Goal: Information Seeking & Learning: Learn about a topic

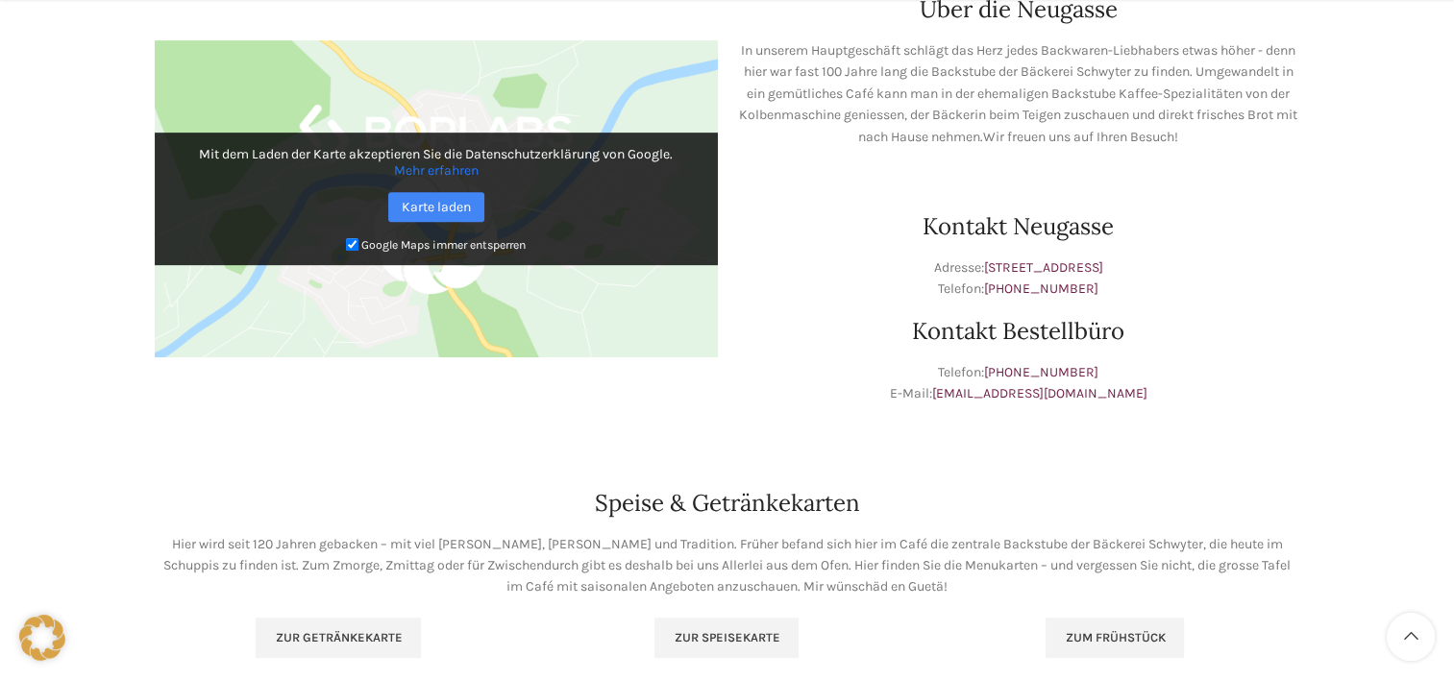
scroll to position [961, 0]
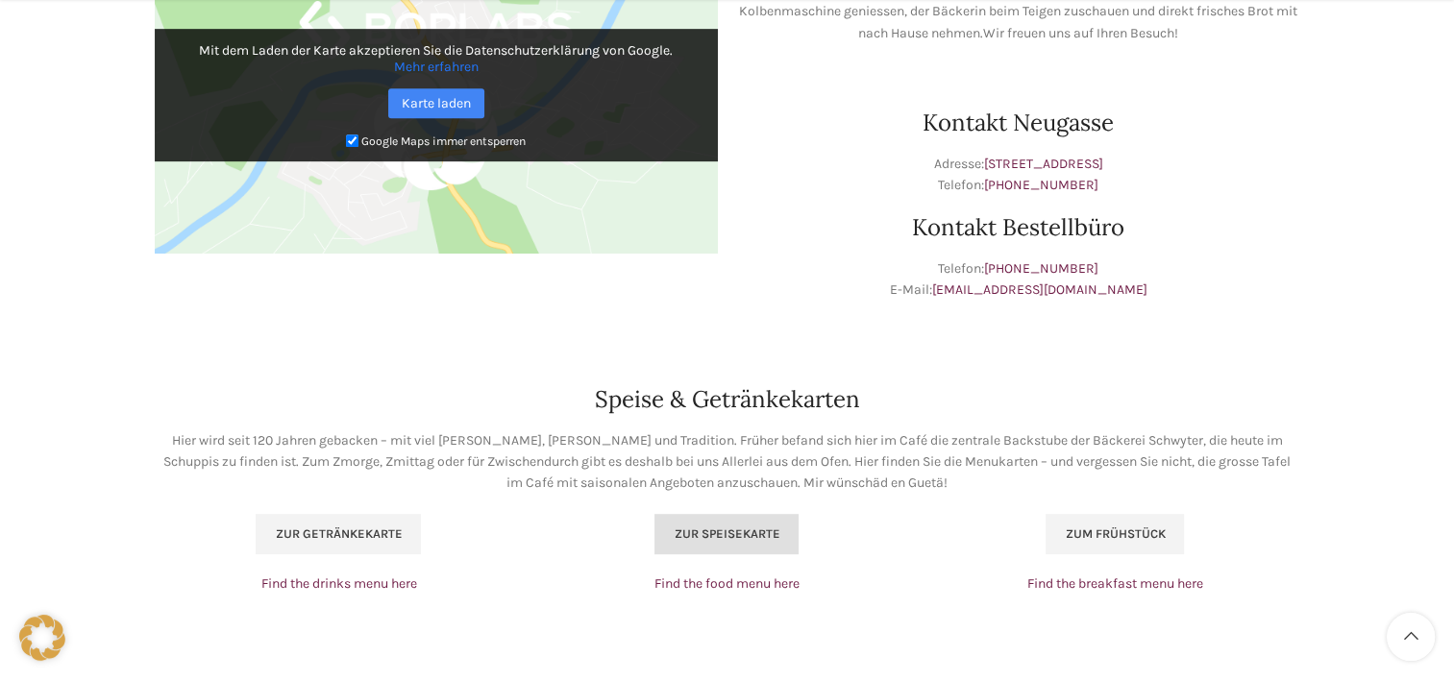
click at [720, 537] on span "Zur Speisekarte" at bounding box center [727, 534] width 106 height 15
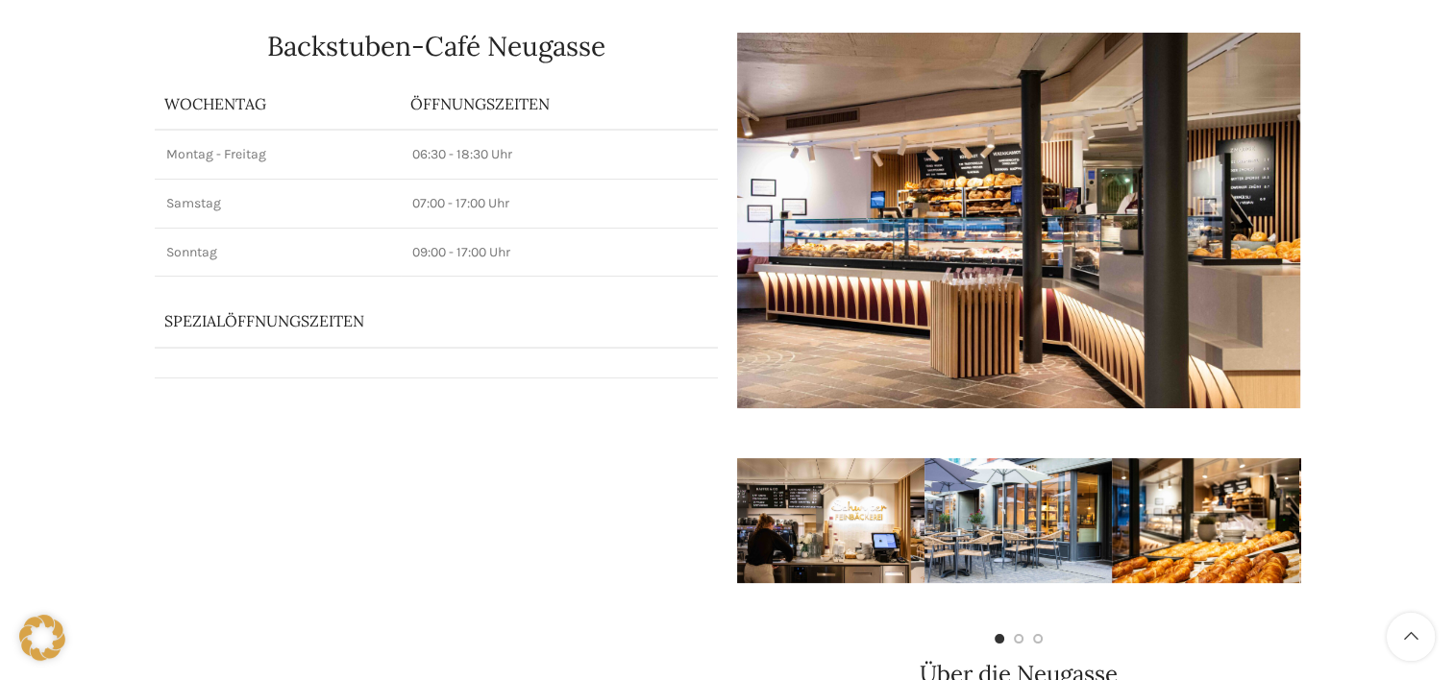
scroll to position [0, 0]
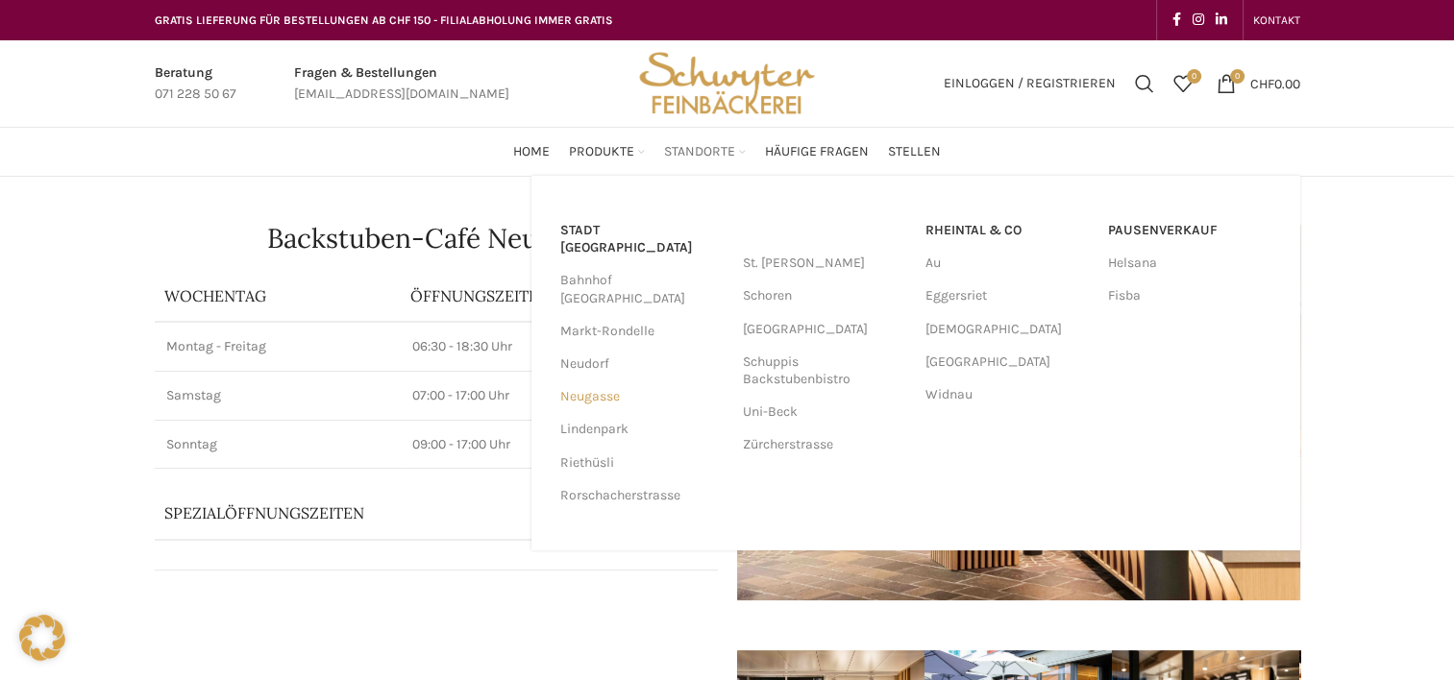
click at [608, 381] on link "Neugasse" at bounding box center [641, 397] width 163 height 33
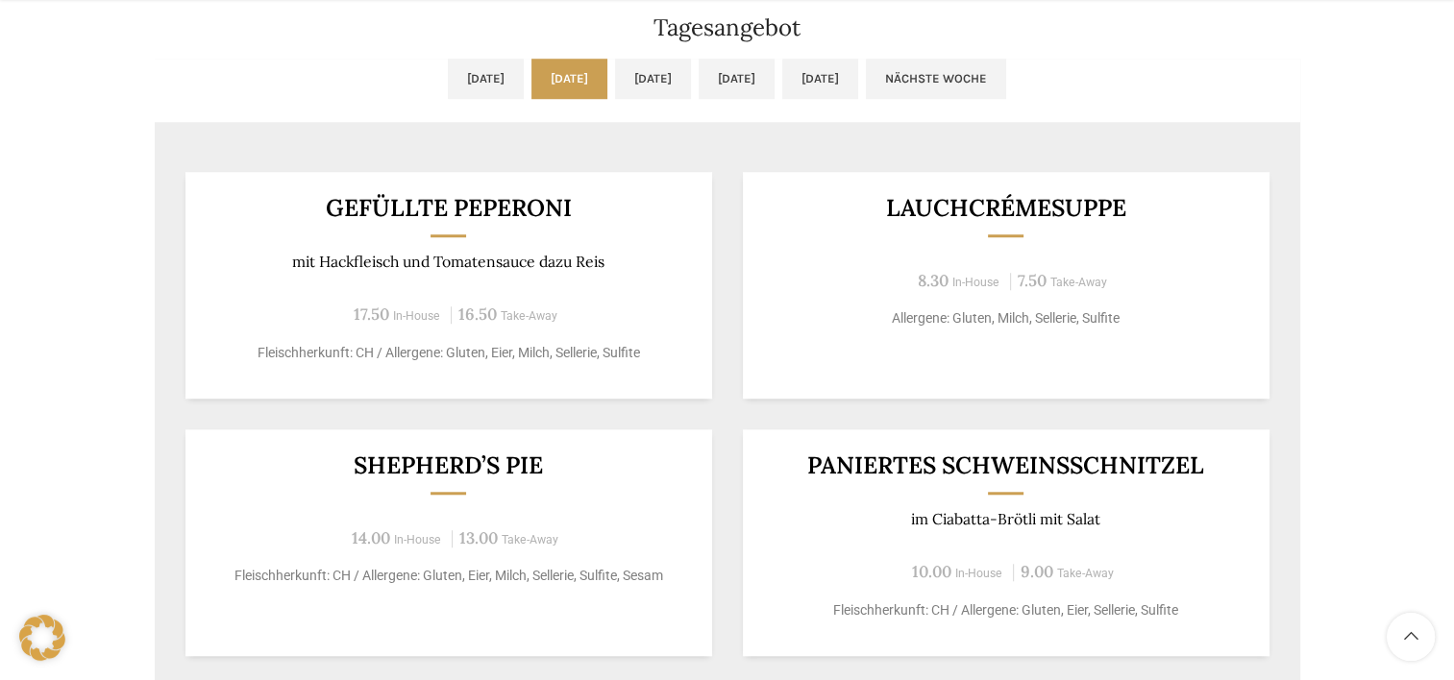
scroll to position [1634, 0]
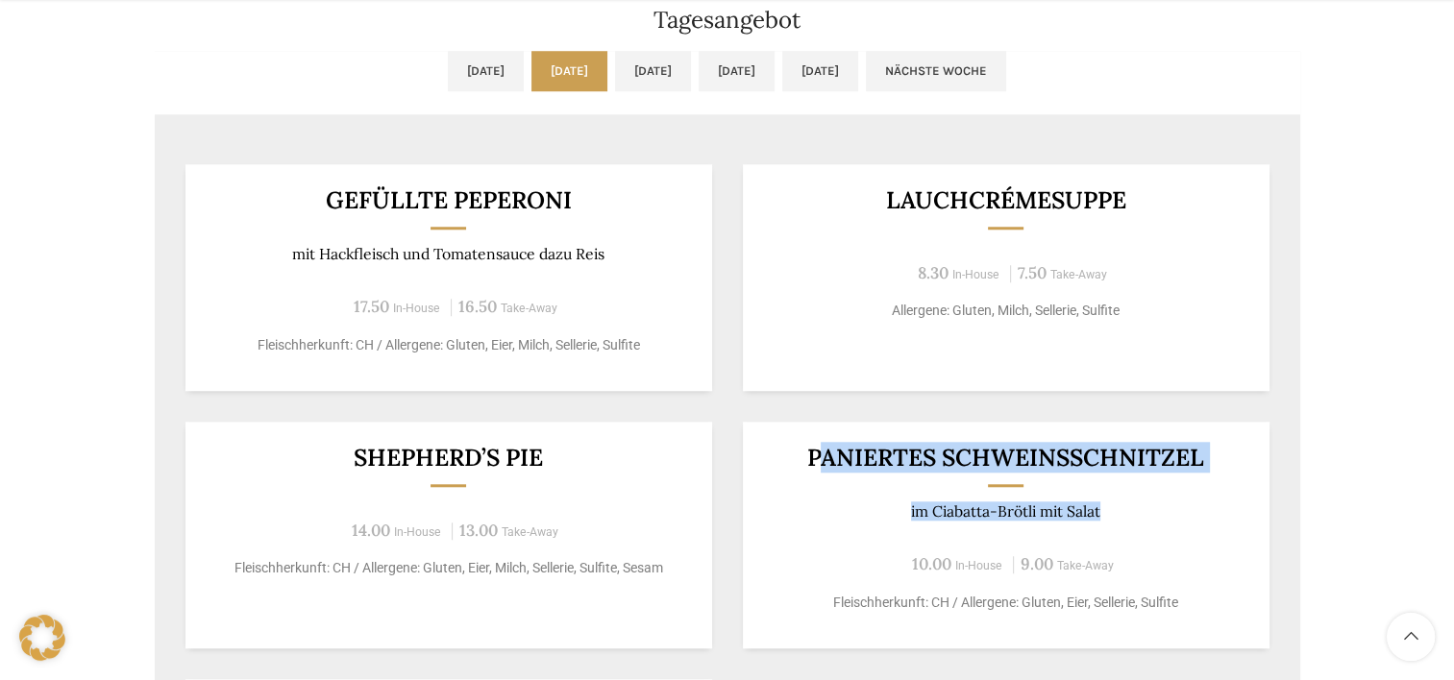
drag, startPoint x: 815, startPoint y: 453, endPoint x: 1339, endPoint y: 510, distance: 527.0
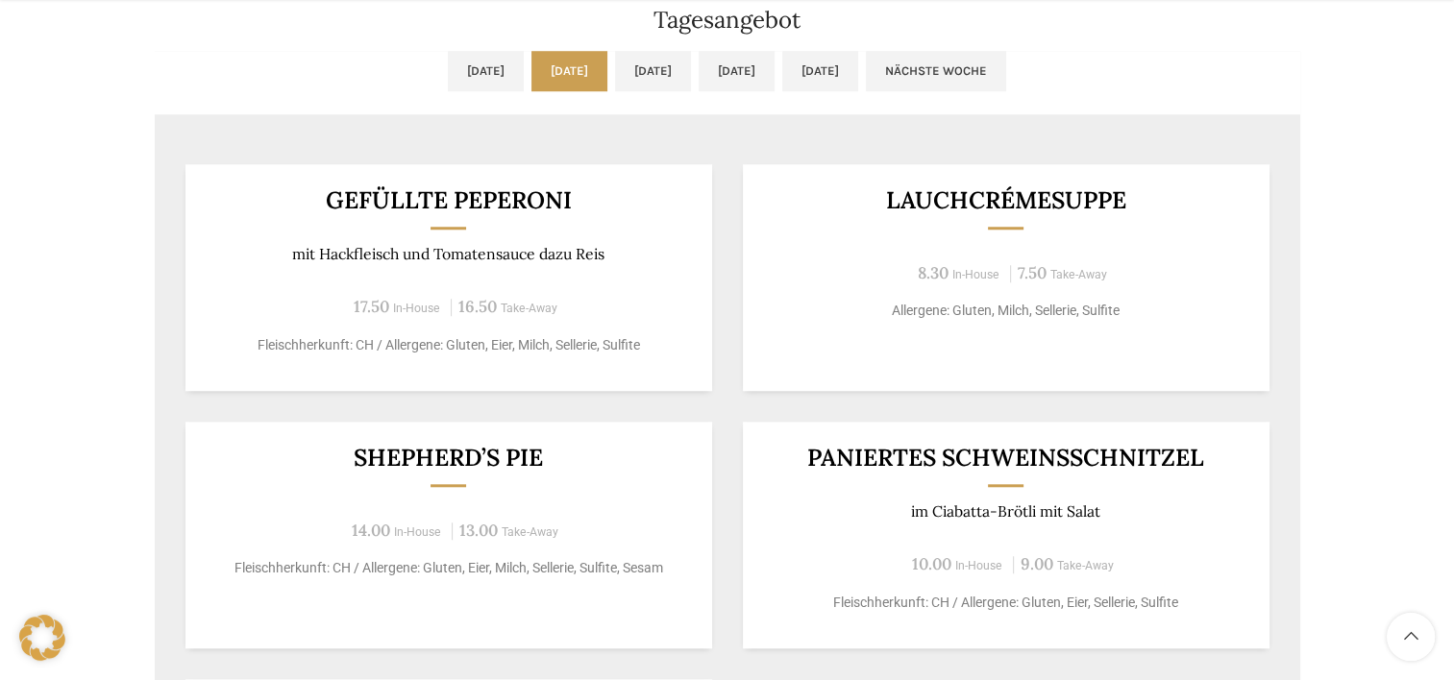
drag, startPoint x: 1339, startPoint y: 510, endPoint x: 1268, endPoint y: 530, distance: 73.7
click at [1268, 530] on div "Paniertes Schweinsschnitzel im [GEOGRAPHIC_DATA] mit Salat 10.00 In-House 9.00 …" at bounding box center [1006, 535] width 527 height 227
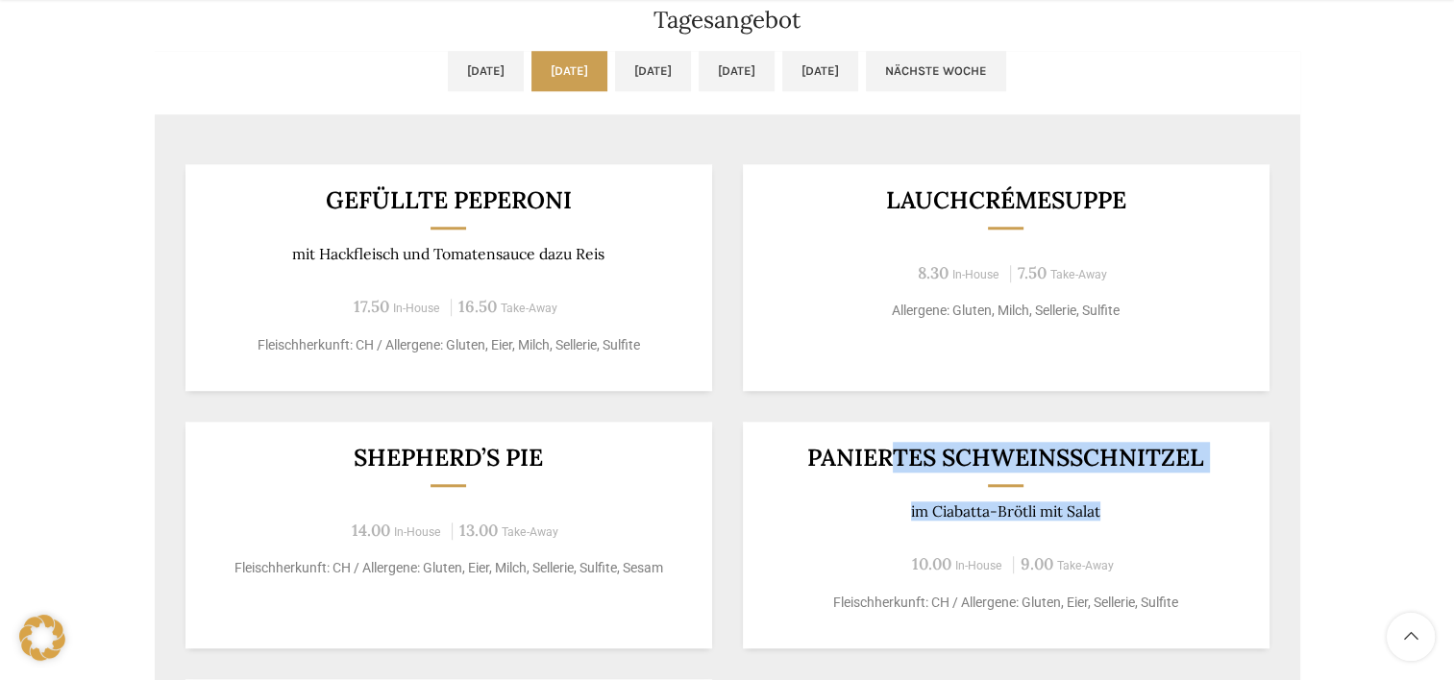
drag, startPoint x: 1198, startPoint y: 519, endPoint x: 869, endPoint y: 456, distance: 334.8
click at [869, 456] on div "Paniertes Schweinsschnitzel im [GEOGRAPHIC_DATA] mit Salat 10.00 In-House 9.00 …" at bounding box center [1006, 535] width 527 height 227
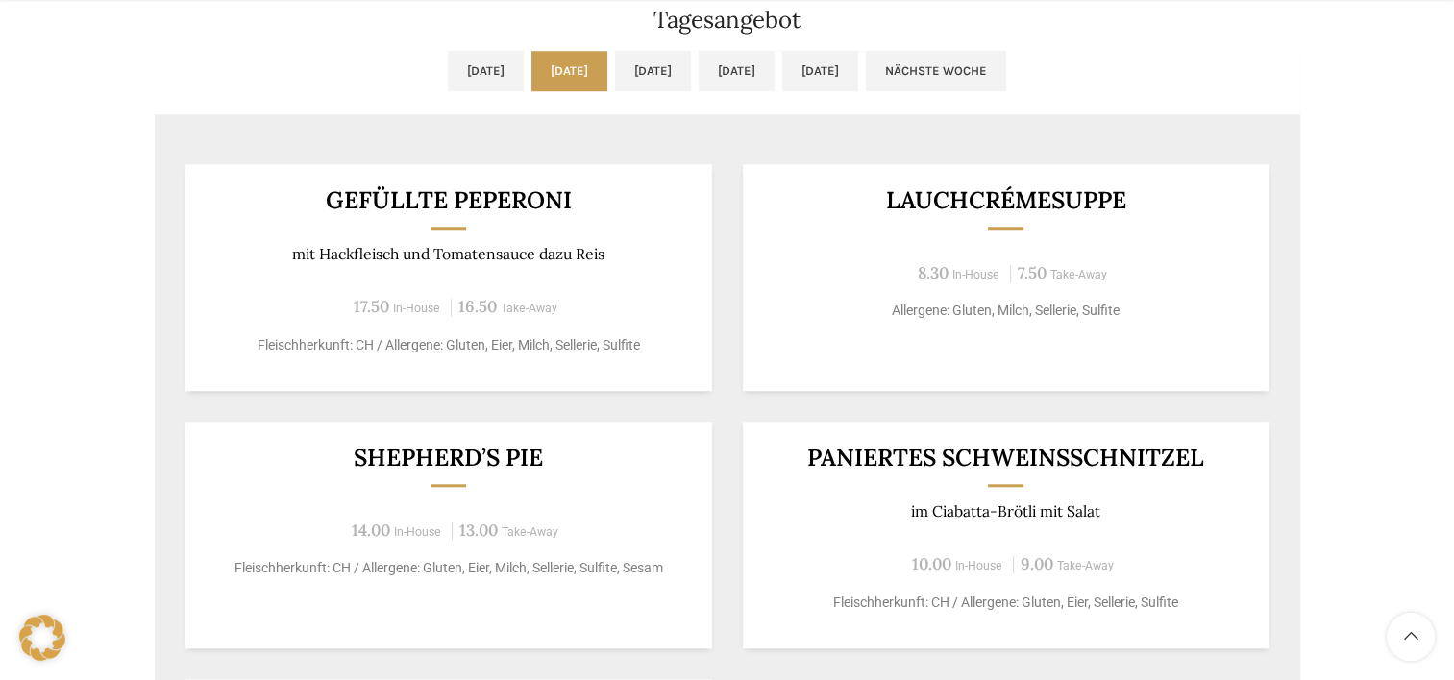
drag, startPoint x: 355, startPoint y: 458, endPoint x: 557, endPoint y: 454, distance: 202.8
click at [557, 454] on h3 "Shepherd’s Pie" at bounding box center [449, 458] width 480 height 24
copy h3 "Shepherd’s Pie"
click at [161, 317] on div "Gefüllte Peperoni mit Hackfleisch und Tomatensauce dazu Reis 17.50 In-House 16.…" at bounding box center [728, 519] width 1146 height 770
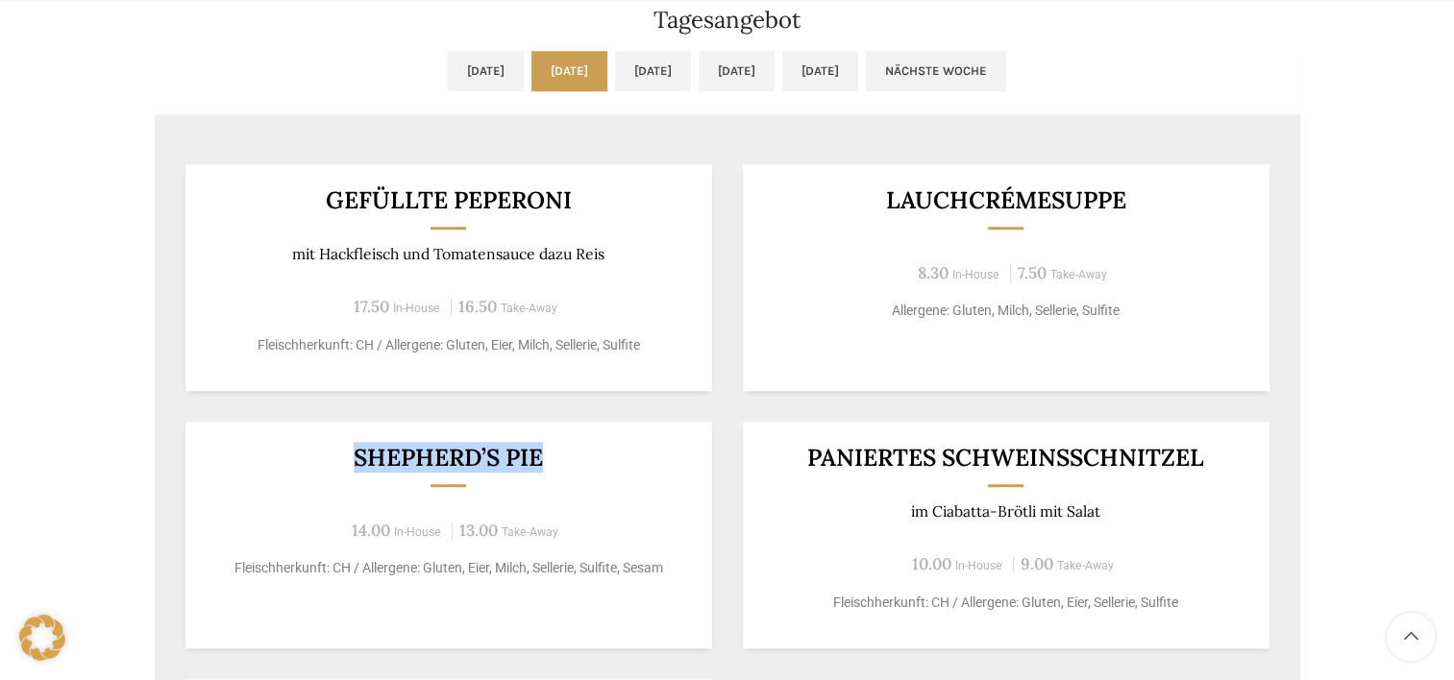
drag, startPoint x: 359, startPoint y: 458, endPoint x: 611, endPoint y: 454, distance: 252.8
click at [611, 454] on h3 "Shepherd’s Pie" at bounding box center [449, 458] width 480 height 24
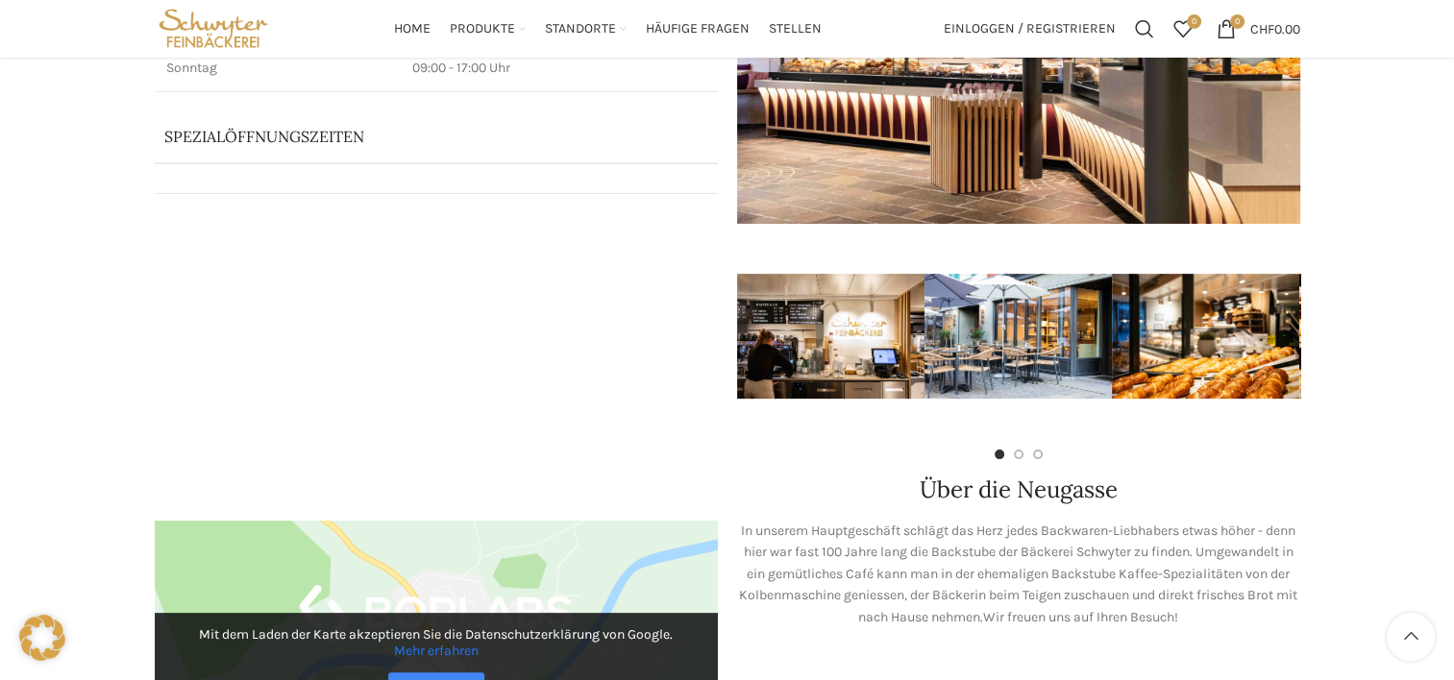
scroll to position [0, 0]
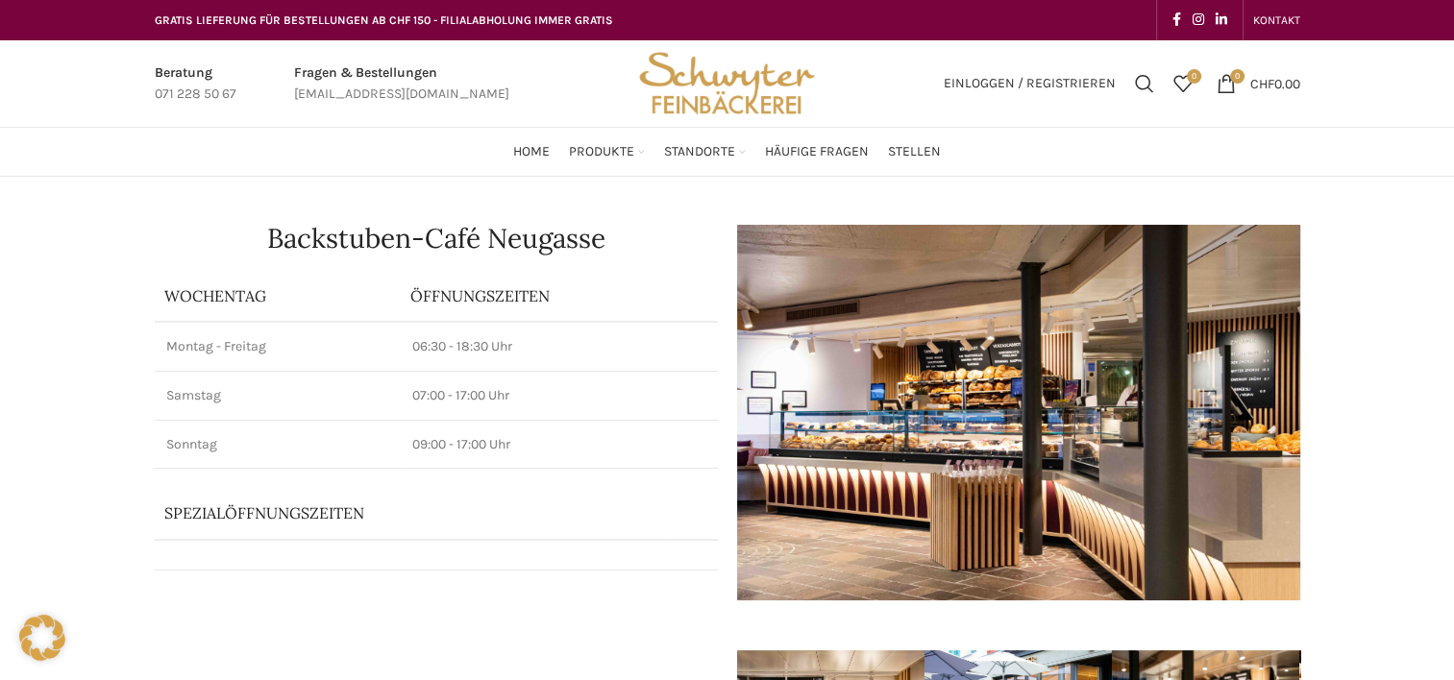
click at [1116, 407] on img at bounding box center [1018, 413] width 563 height 376
